Goal: Information Seeking & Learning: Learn about a topic

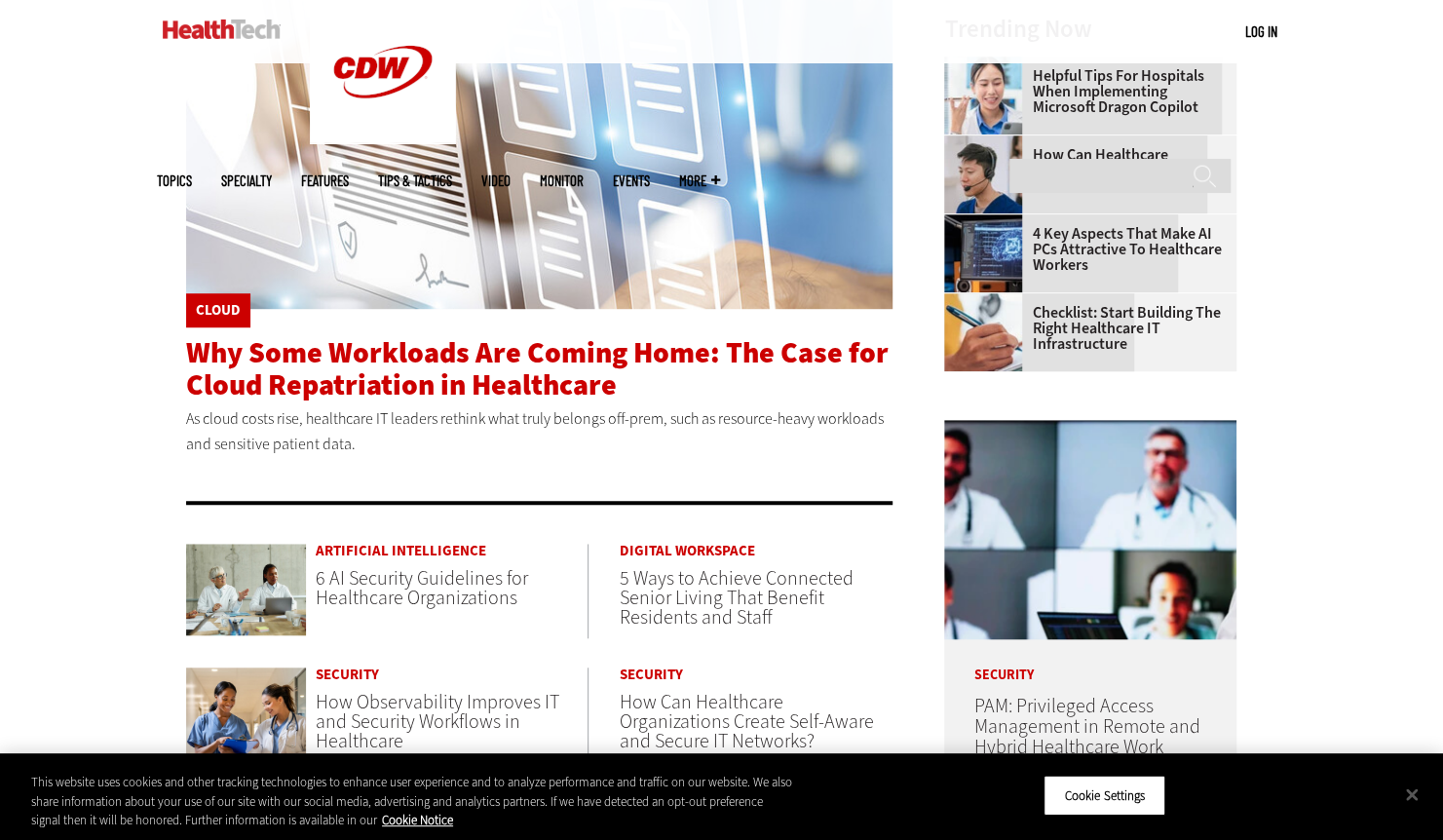
click at [473, 382] on span "Why Some Workloads Are Coming Home: The Case for Cloud Repatriation in Healthca…" at bounding box center [536, 368] width 702 height 71
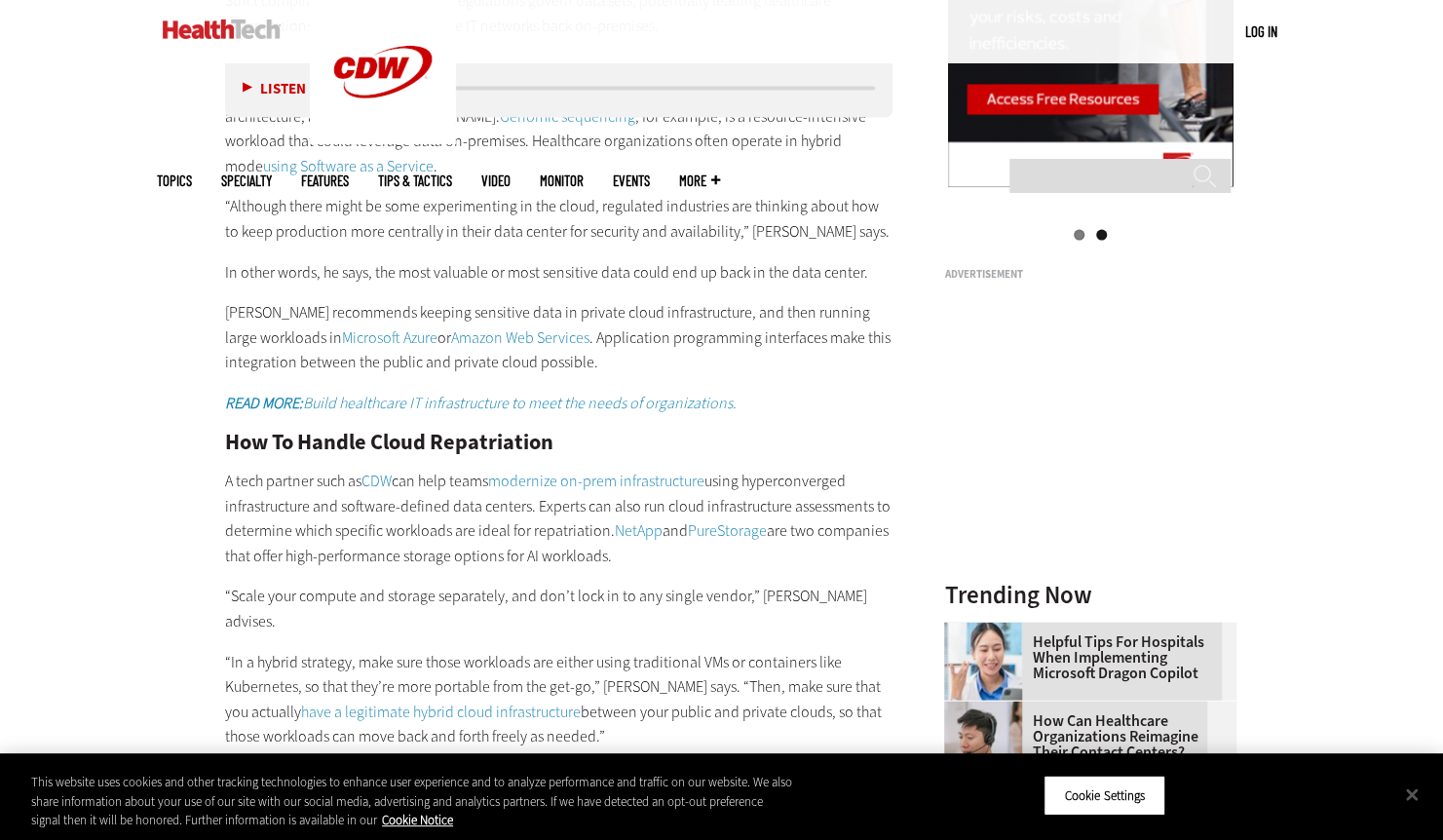
scroll to position [2305, 0]
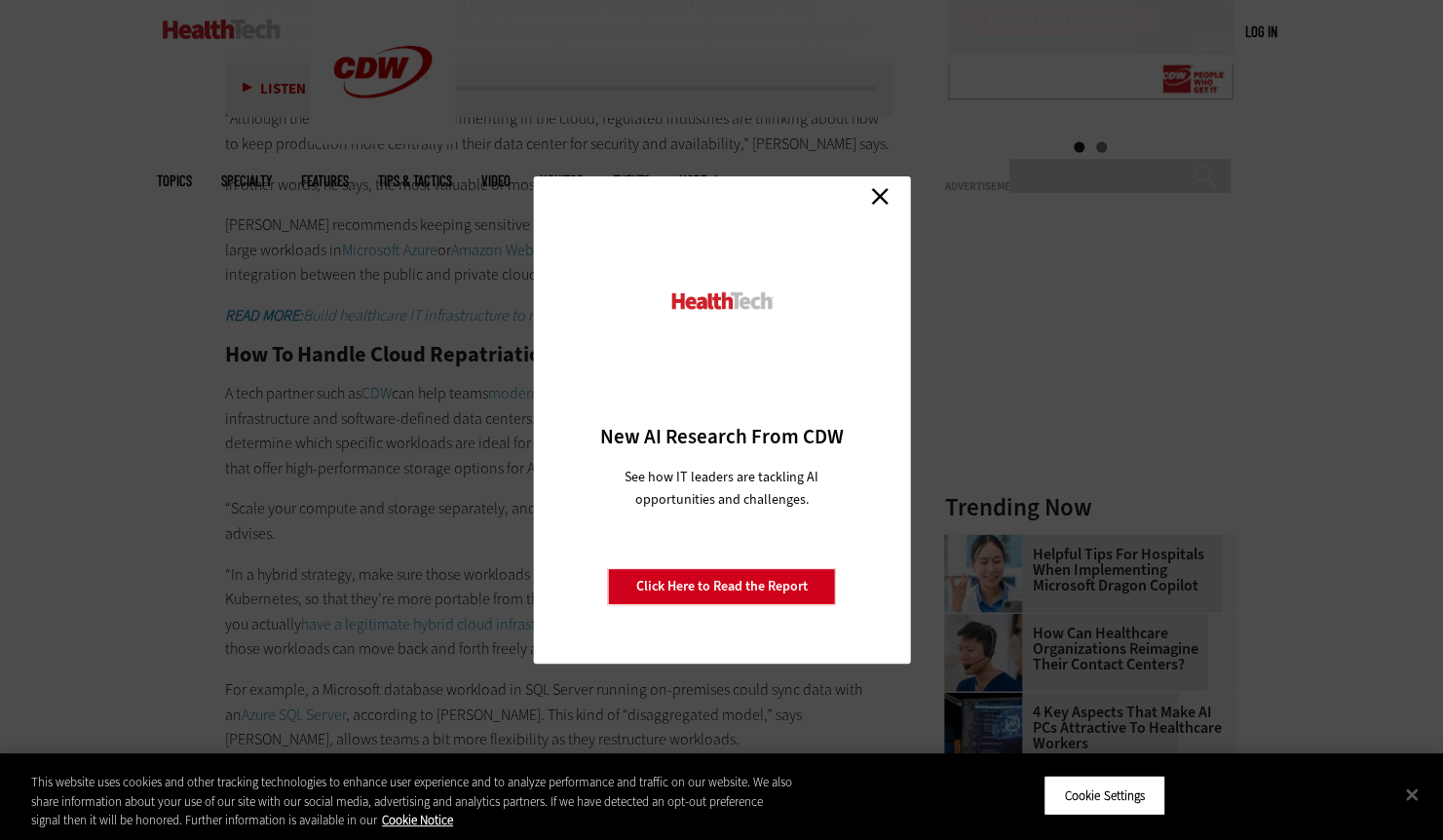
click at [879, 192] on link "Close" at bounding box center [880, 195] width 29 height 29
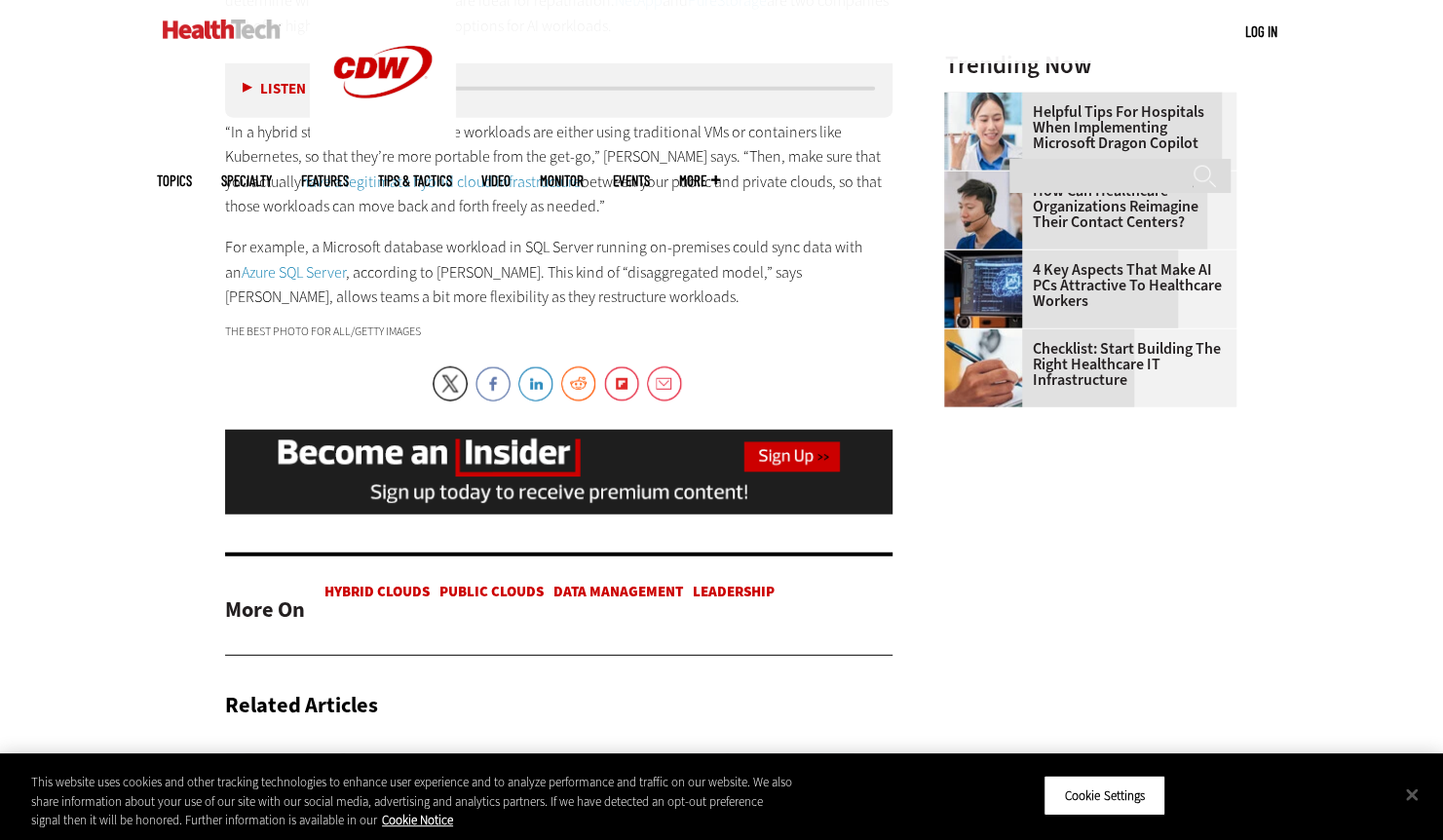
scroll to position [2963, 0]
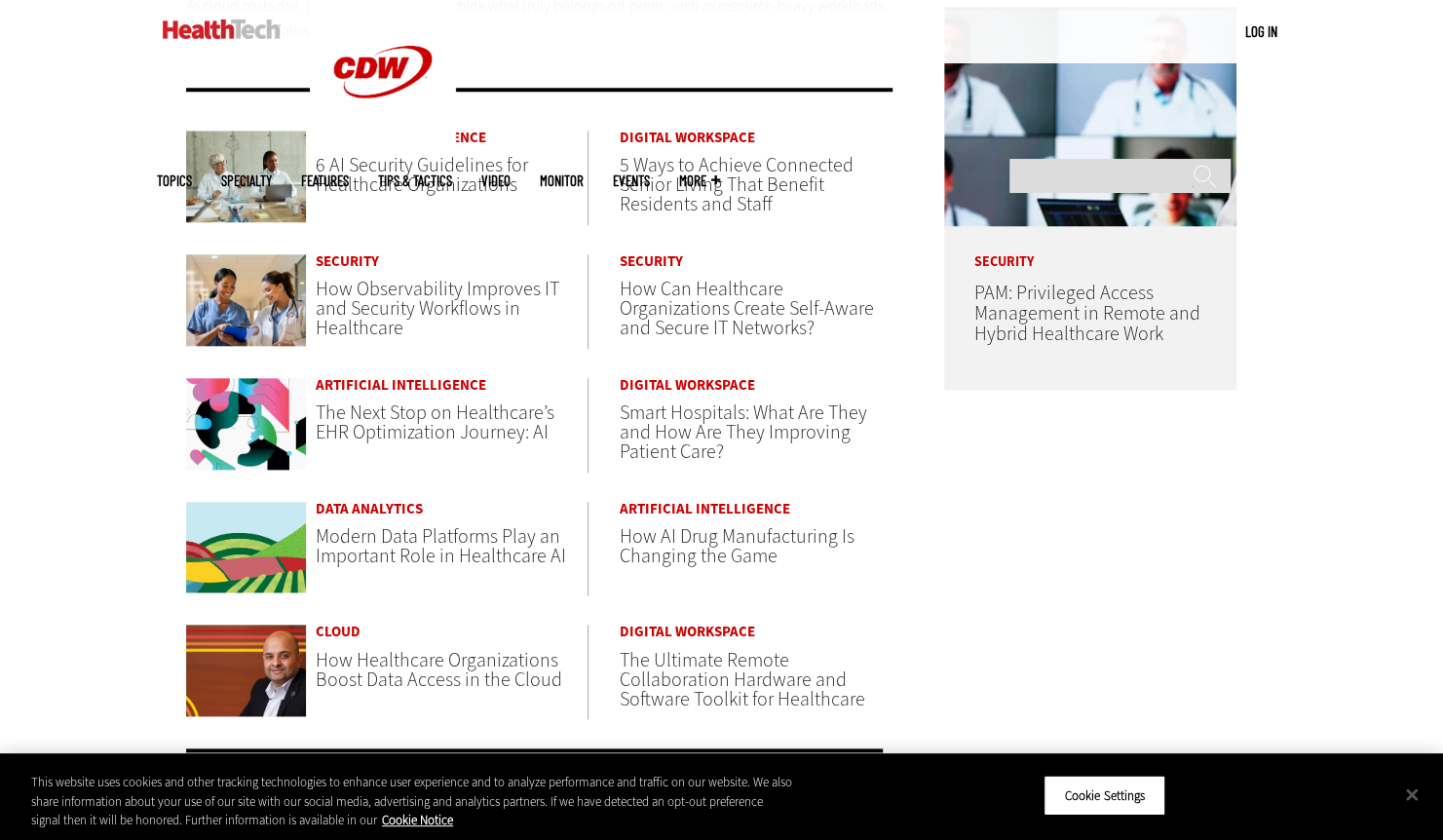
scroll to position [1428, 0]
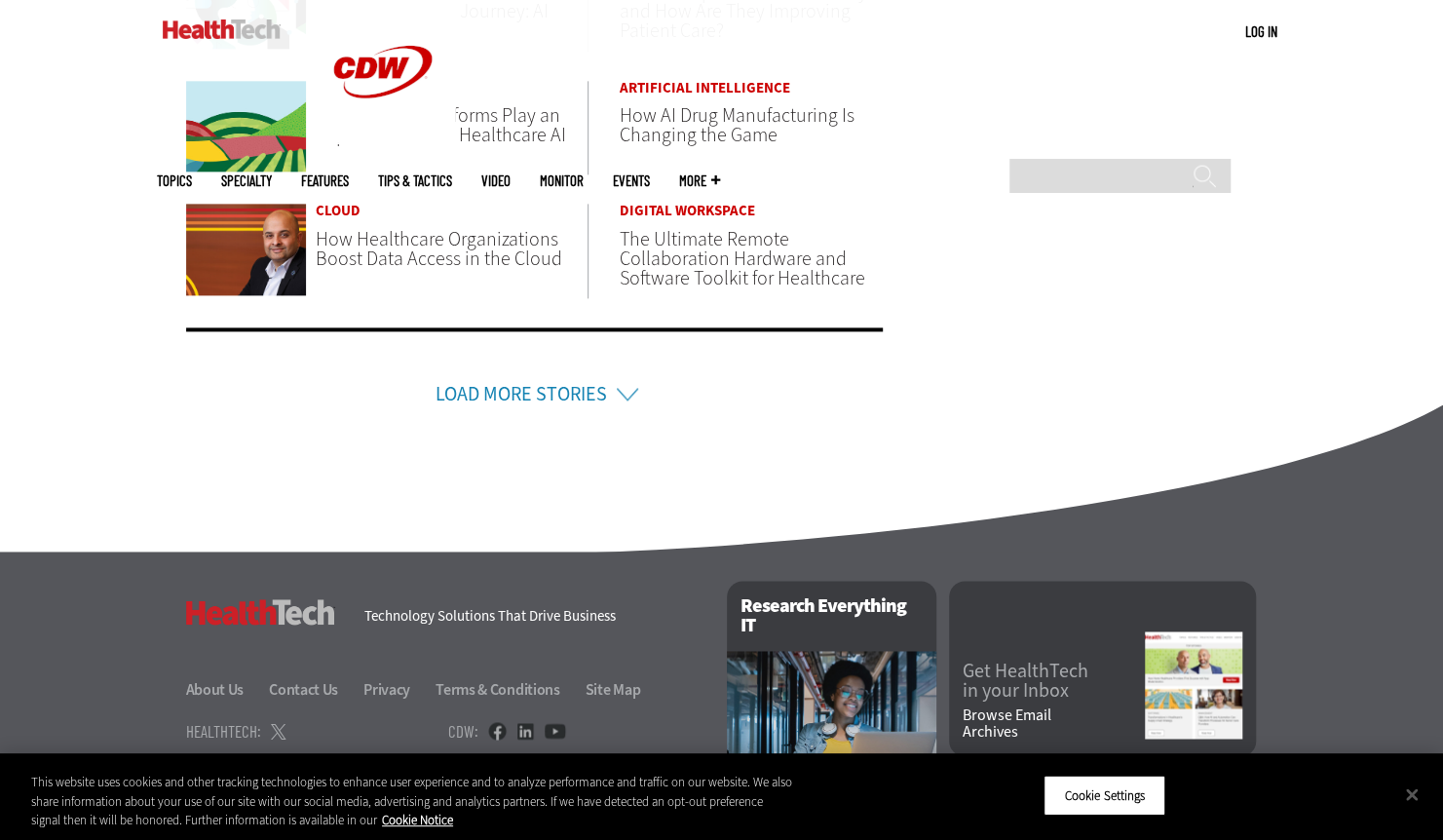
click at [492, 396] on link "Load More Stories" at bounding box center [522, 394] width 172 height 26
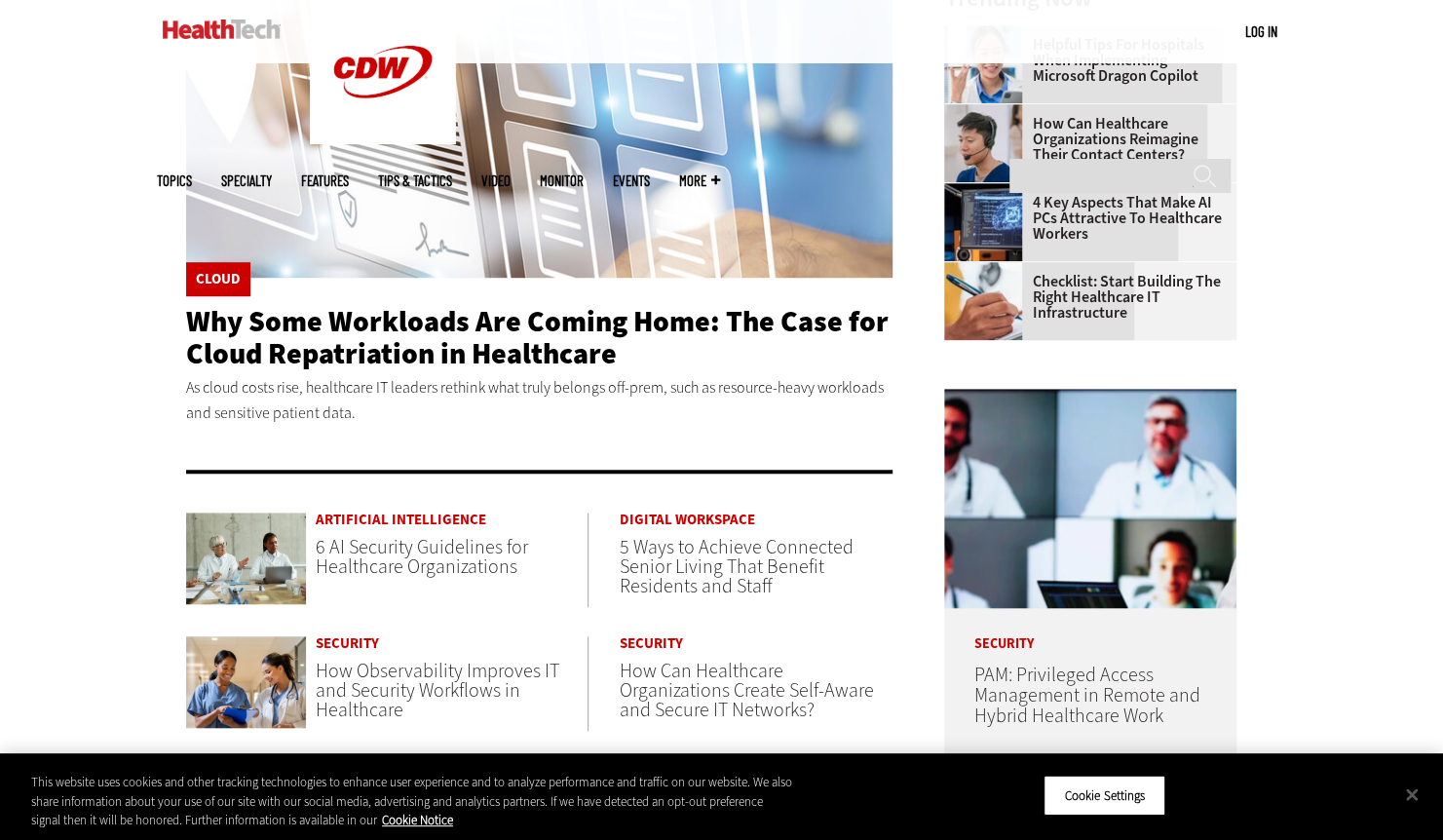
scroll to position [0, 0]
